Goal: Information Seeking & Learning: Learn about a topic

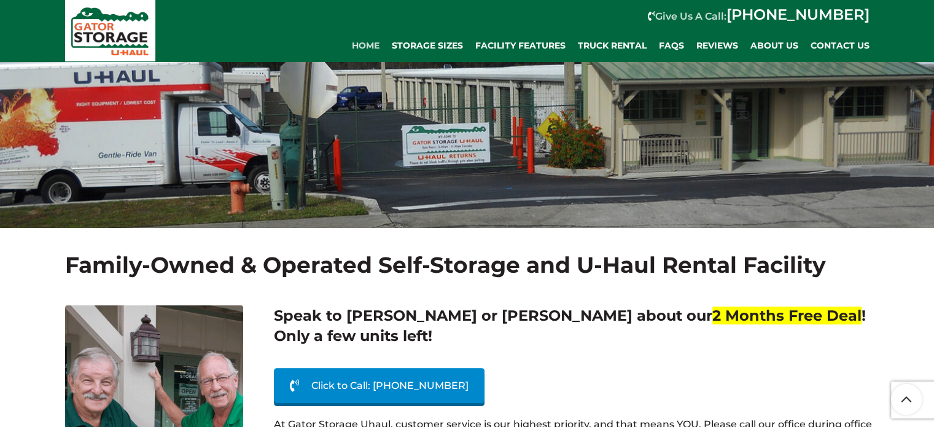
scroll to position [123, 0]
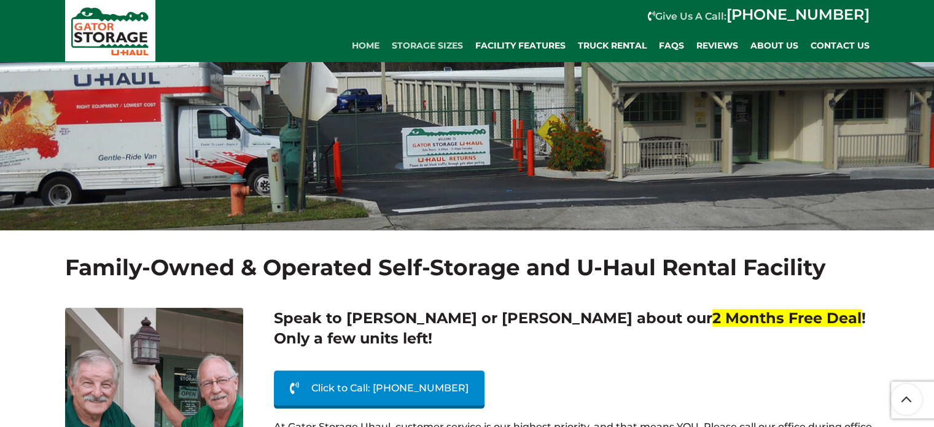
click at [430, 47] on span "Storage Sizes" at bounding box center [427, 46] width 71 height 10
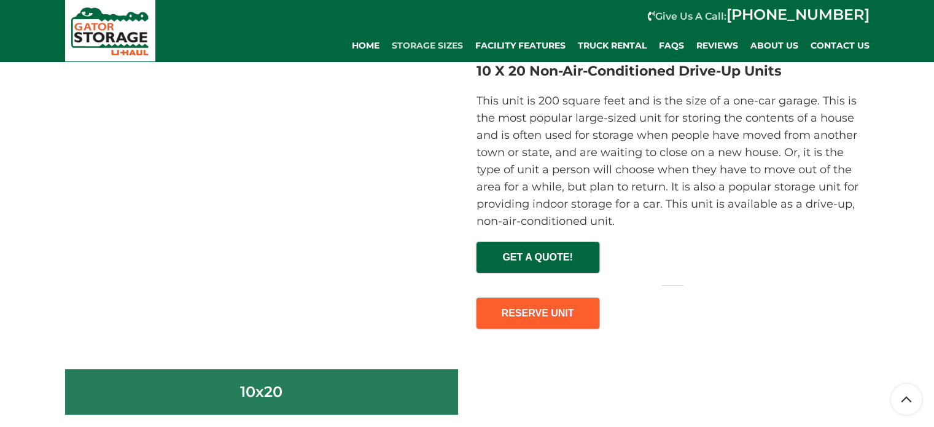
scroll to position [4421, 0]
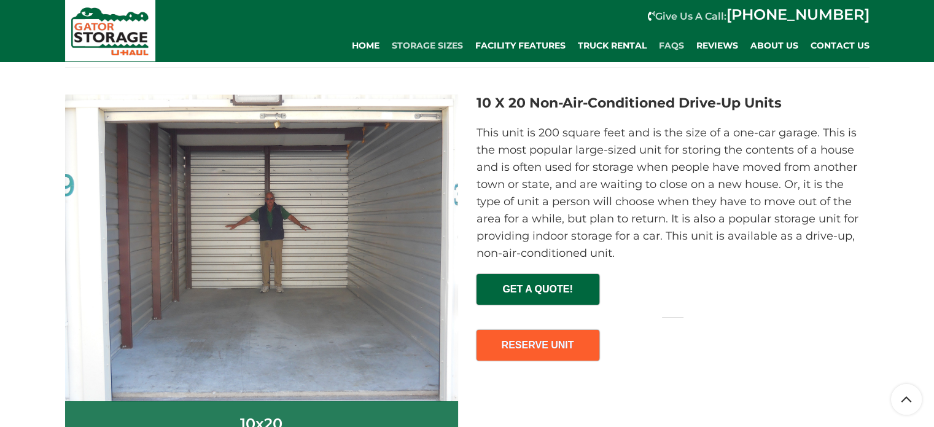
click at [674, 46] on span "FAQs" at bounding box center [671, 46] width 25 height 10
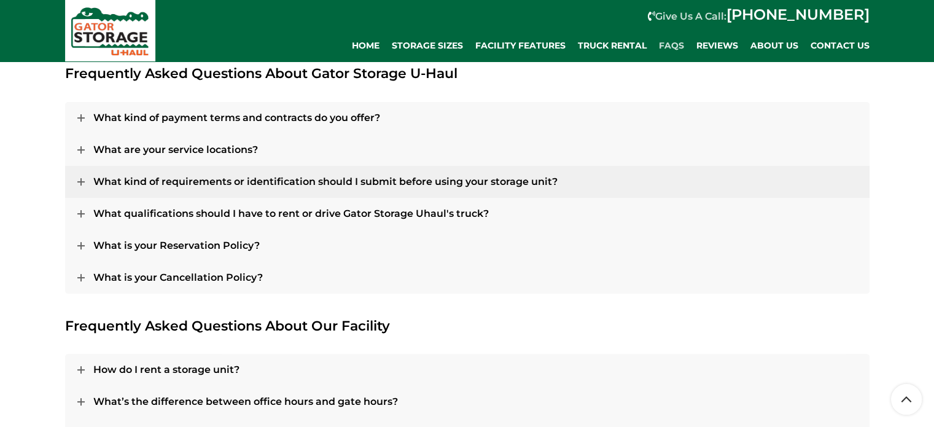
scroll to position [307, 0]
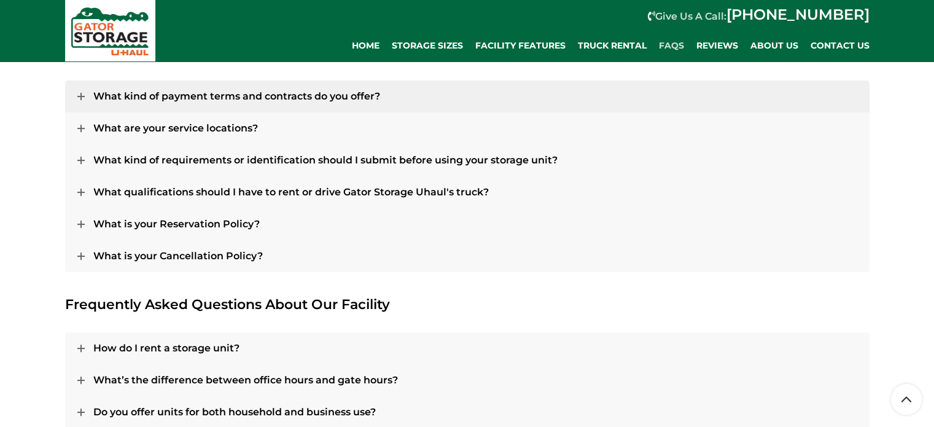
click at [295, 98] on span "What kind of payment terms and contracts do you offer?" at bounding box center [236, 96] width 287 height 12
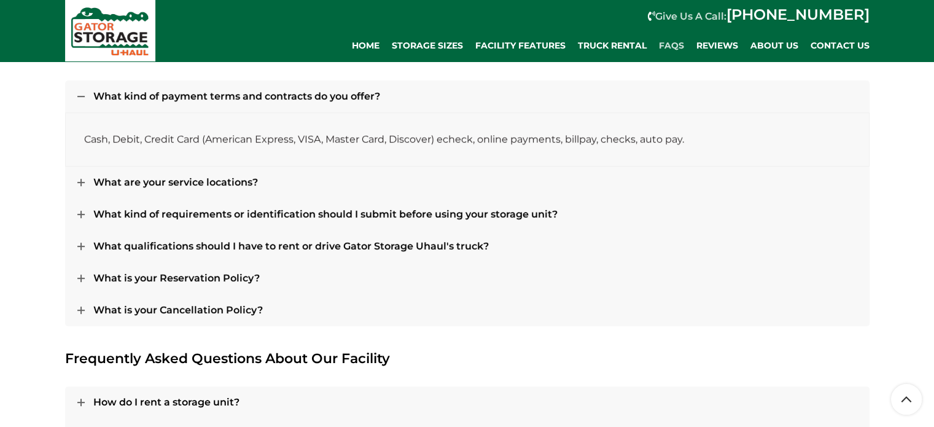
click at [290, 103] on link "What kind of payment terms and contracts do you offer?" at bounding box center [467, 96] width 804 height 32
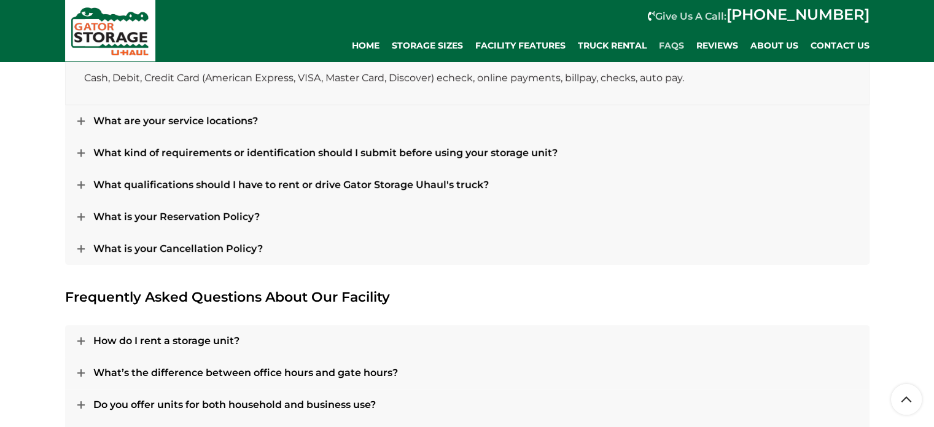
scroll to position [430, 0]
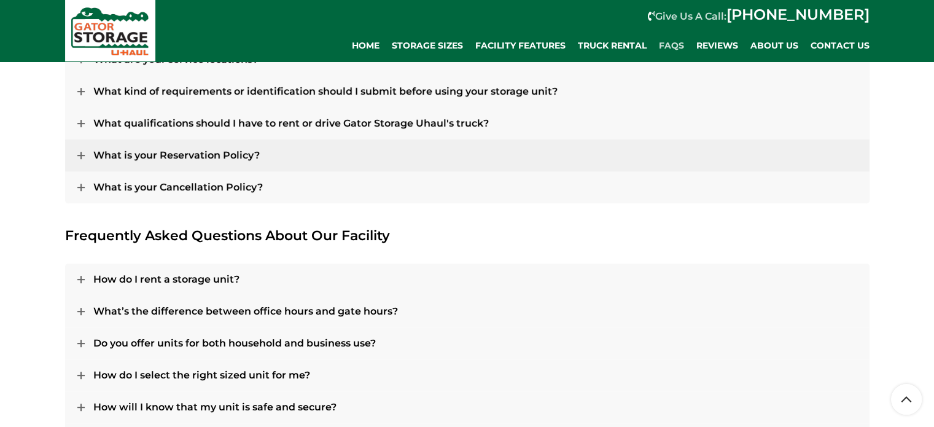
click at [246, 156] on span "What is your Reservation Policy?" at bounding box center [176, 155] width 166 height 12
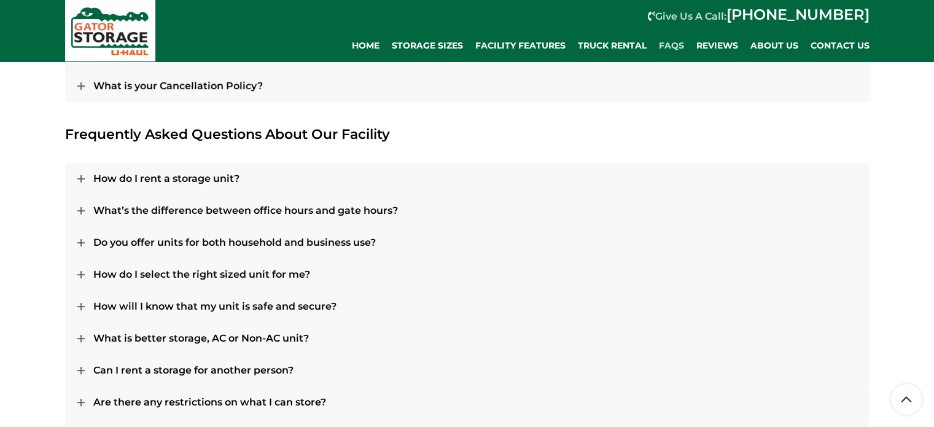
scroll to position [614, 0]
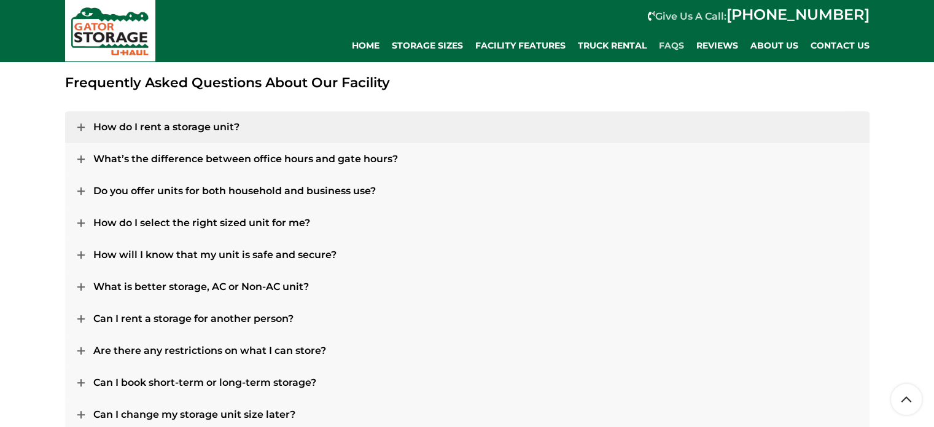
click at [211, 128] on span "How do I rent a storage unit?" at bounding box center [166, 127] width 146 height 12
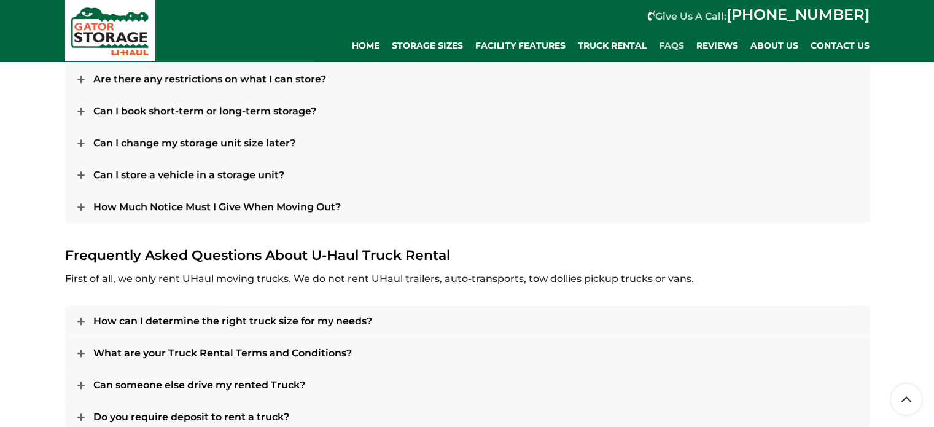
scroll to position [982, 0]
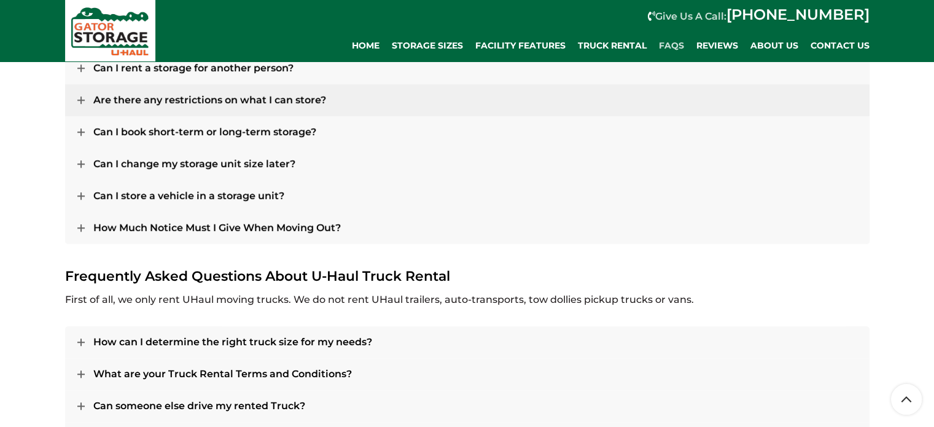
click at [216, 99] on span "Are there any restrictions on what I can store?" at bounding box center [209, 100] width 233 height 12
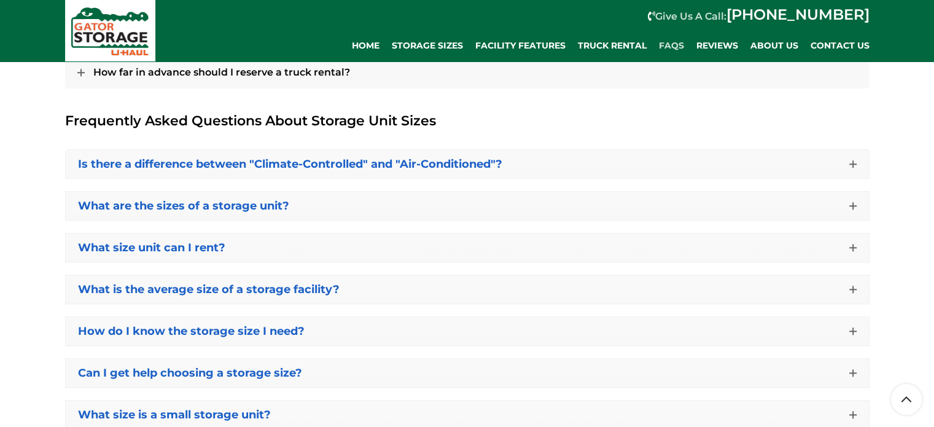
scroll to position [1479, 0]
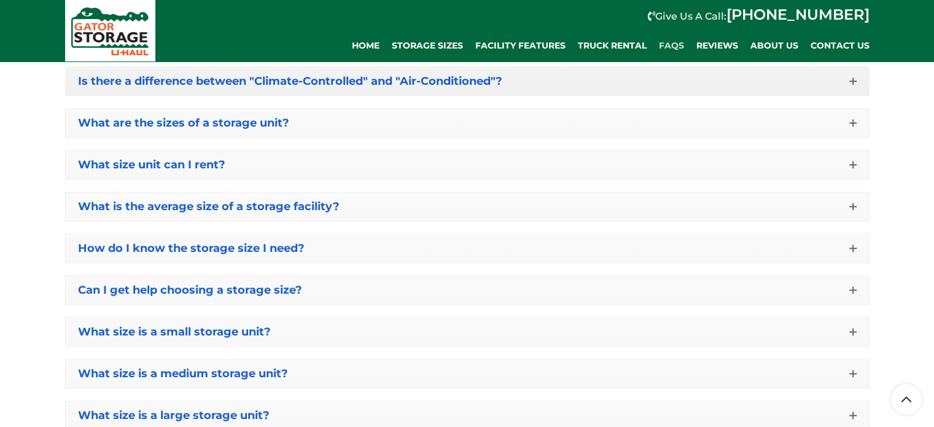
click at [106, 85] on span "Is there a difference between "Climate-Controlled" and "Air-Conditioned"?" at bounding box center [290, 81] width 424 height 14
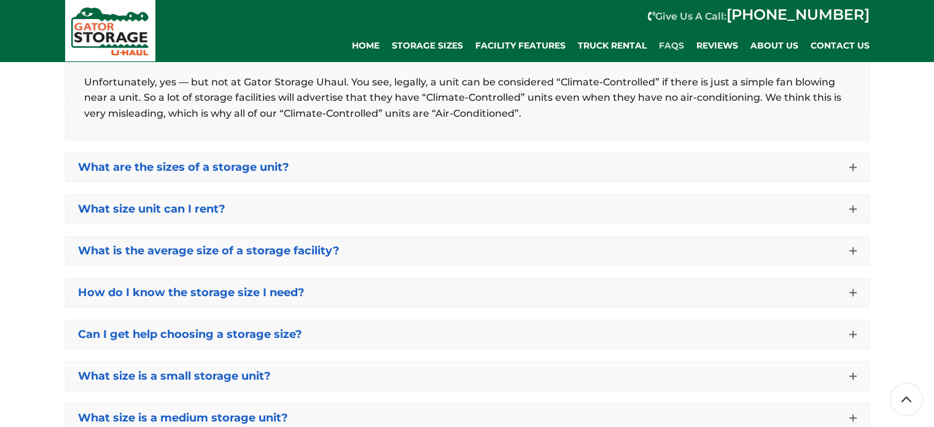
scroll to position [1540, 0]
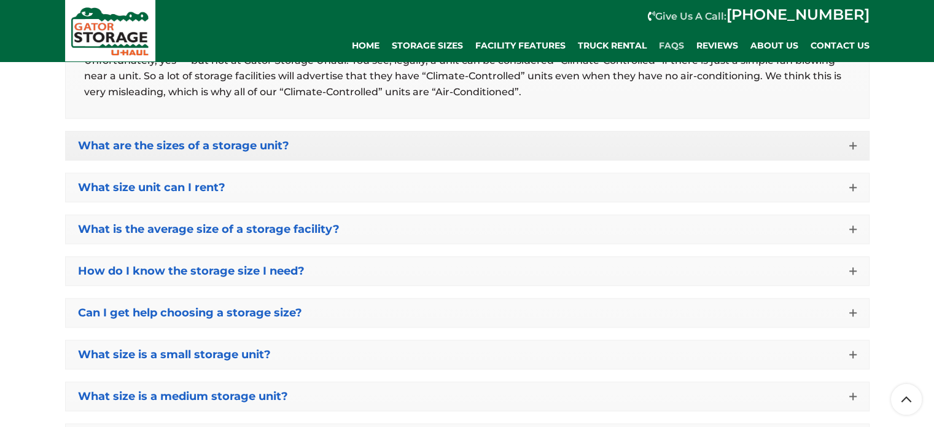
click at [121, 143] on span "What are the sizes of a storage unit?" at bounding box center [183, 146] width 211 height 14
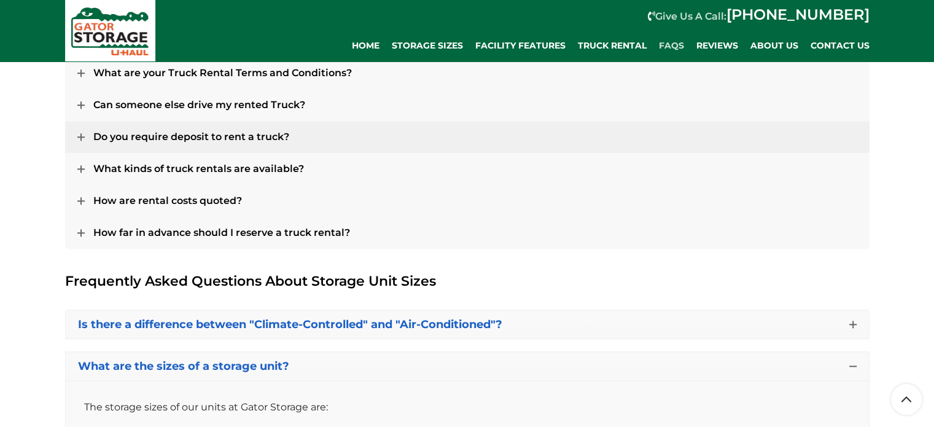
scroll to position [1233, 0]
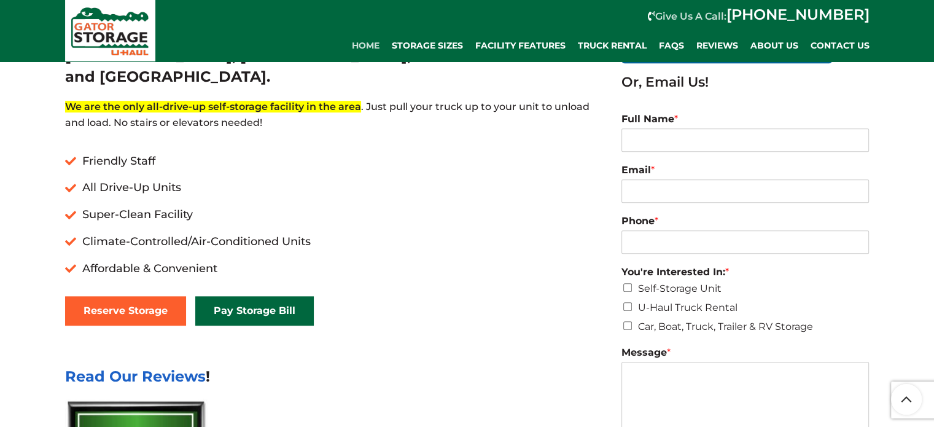
scroll to position [430, 0]
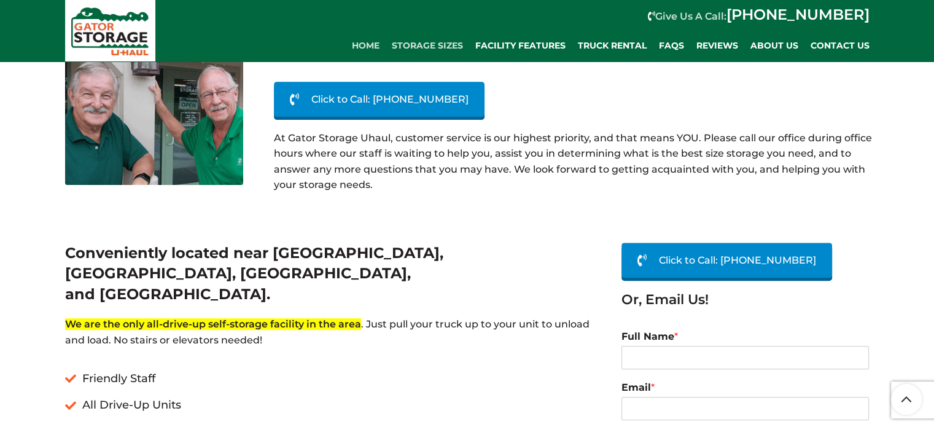
click at [405, 44] on span "Storage Sizes" at bounding box center [427, 46] width 71 height 10
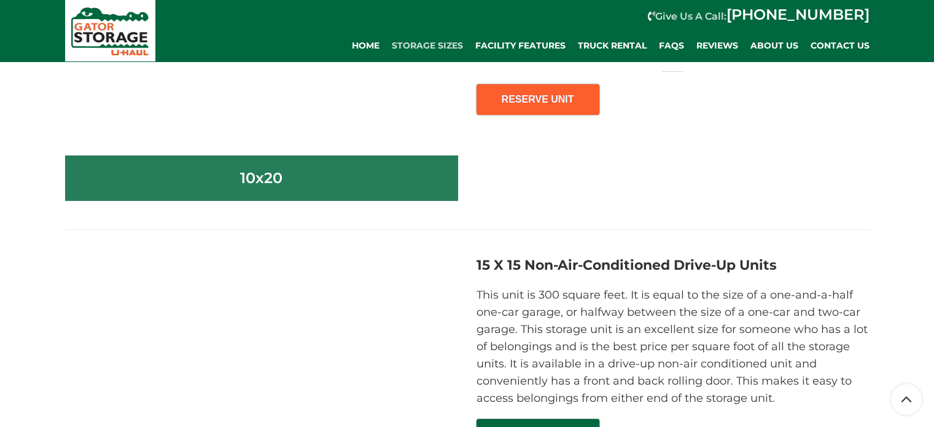
scroll to position [4912, 0]
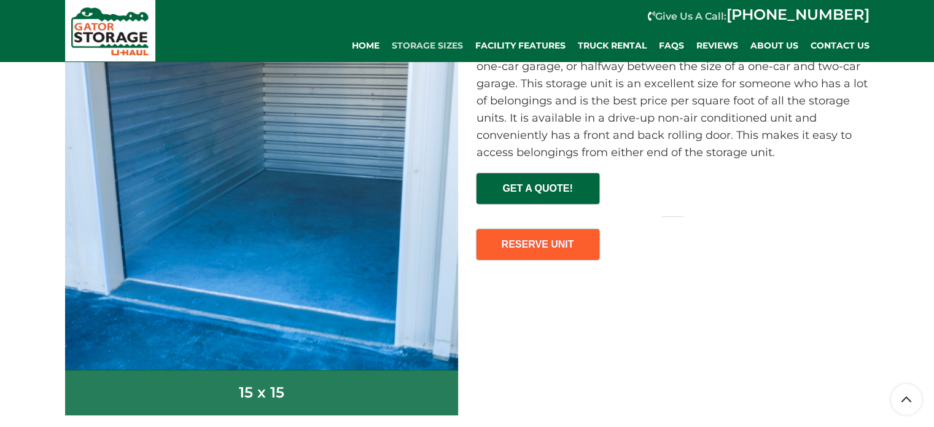
click at [317, 176] on img at bounding box center [261, 190] width 393 height 359
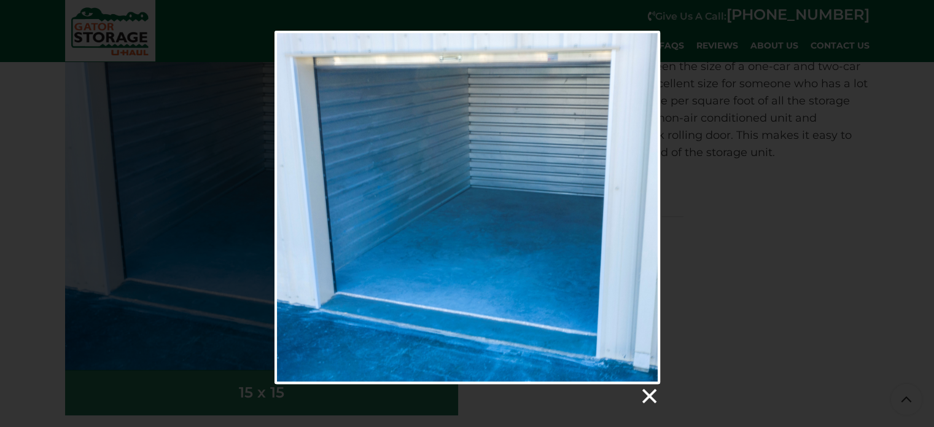
click at [652, 392] on link at bounding box center [648, 396] width 18 height 18
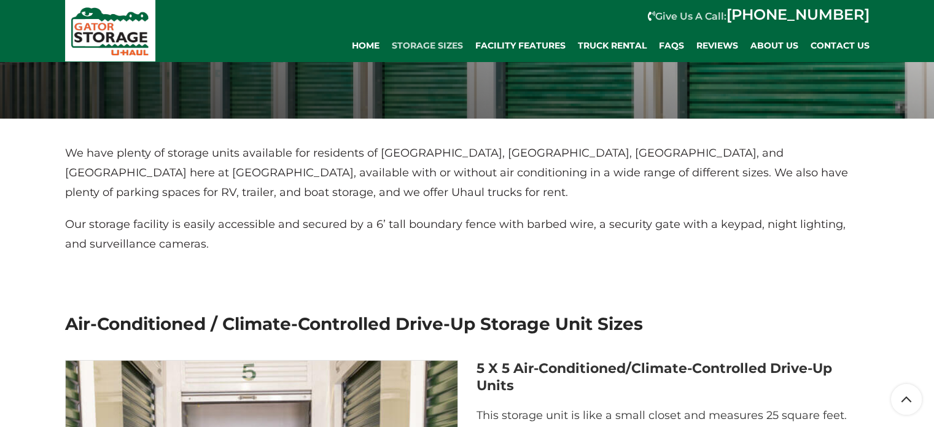
scroll to position [0, 0]
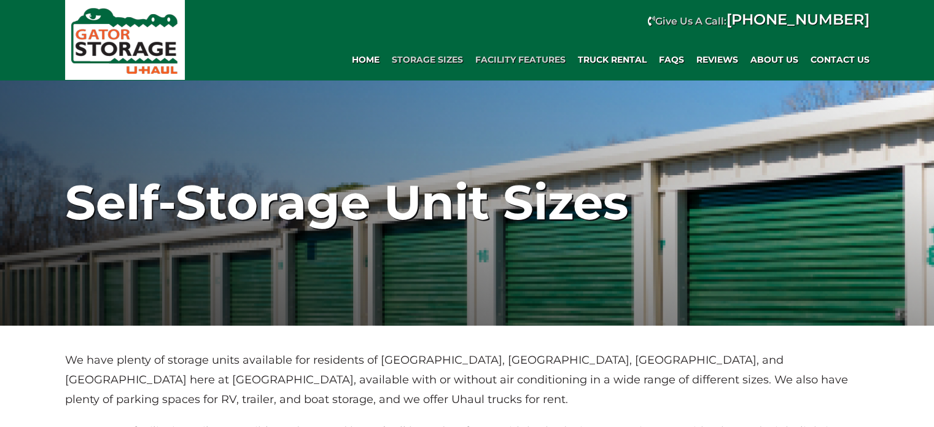
click at [526, 63] on span "Facility Features" at bounding box center [520, 60] width 90 height 10
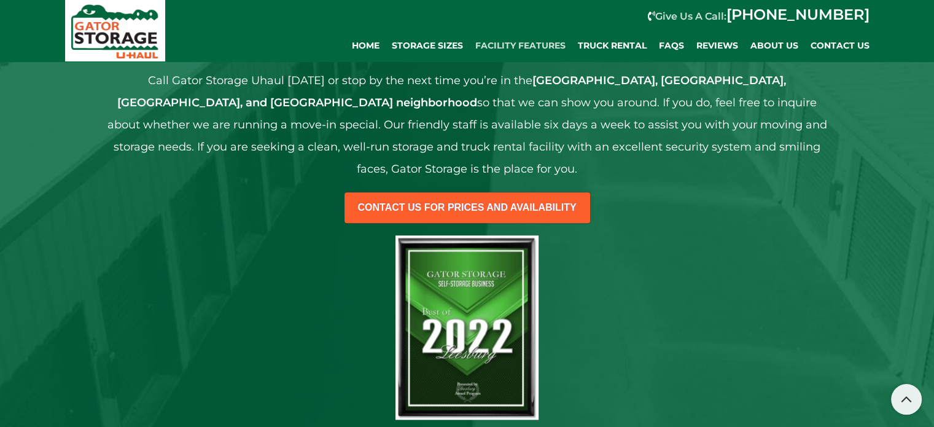
scroll to position [1412, 0]
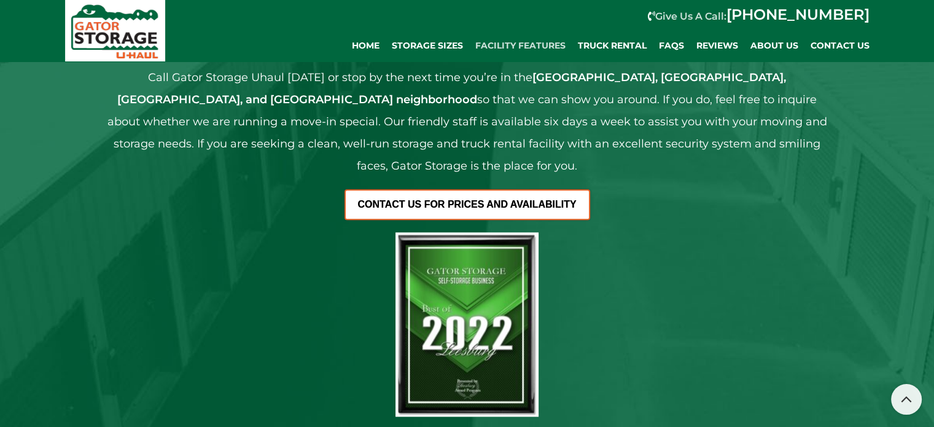
click at [457, 190] on span "CONTACT US FOR PRICES AND AVAILABILITY" at bounding box center [467, 199] width 243 height 19
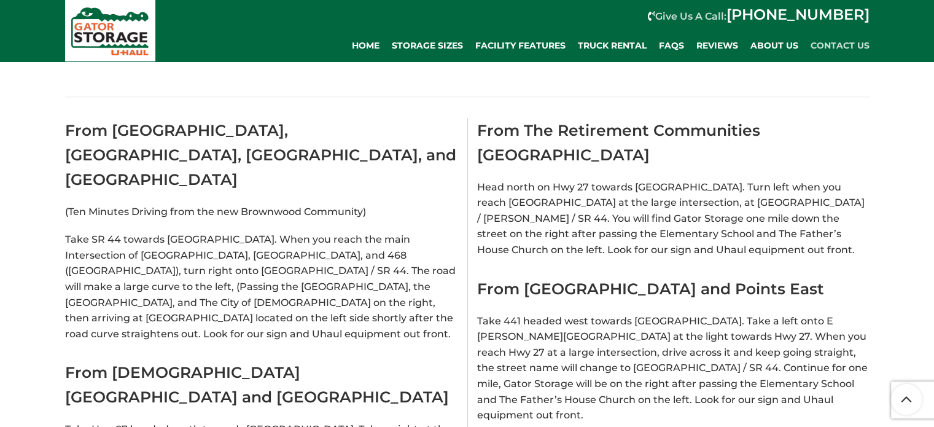
scroll to position [1625, 0]
